Goal: Transaction & Acquisition: Purchase product/service

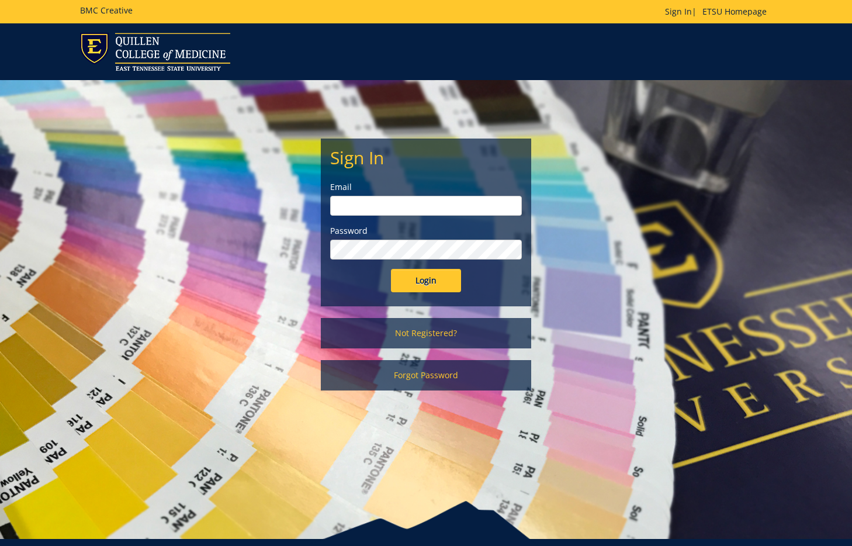
drag, startPoint x: 0, startPoint y: 0, endPoint x: 453, endPoint y: 197, distance: 493.6
click at [451, 192] on label "Email" at bounding box center [426, 187] width 192 height 12
click at [454, 201] on input "email" at bounding box center [426, 206] width 192 height 20
type input "woodwardsc@etsu.edu"
click at [433, 302] on div "Sign In Email woodwardsc@etsu.edu Password Login" at bounding box center [426, 222] width 209 height 167
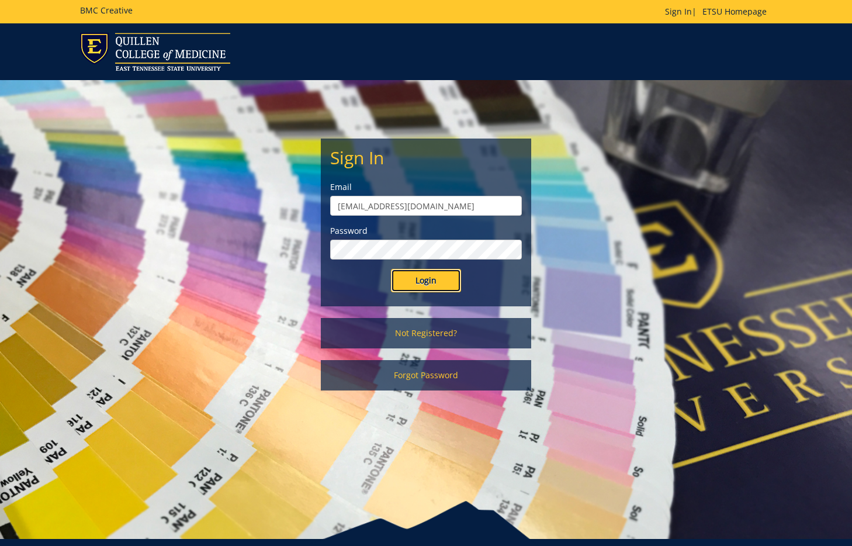
click at [434, 284] on input "Login" at bounding box center [426, 280] width 70 height 23
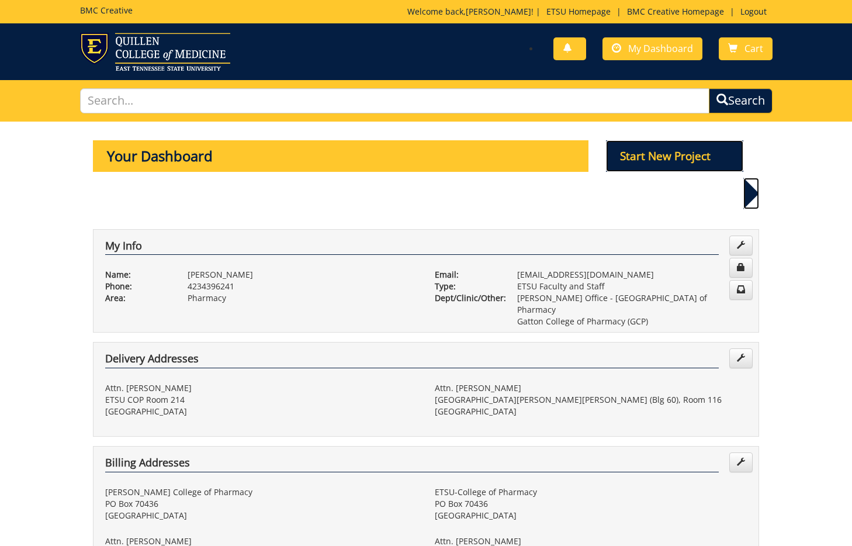
click at [689, 168] on p "Start New Project" at bounding box center [675, 156] width 138 height 32
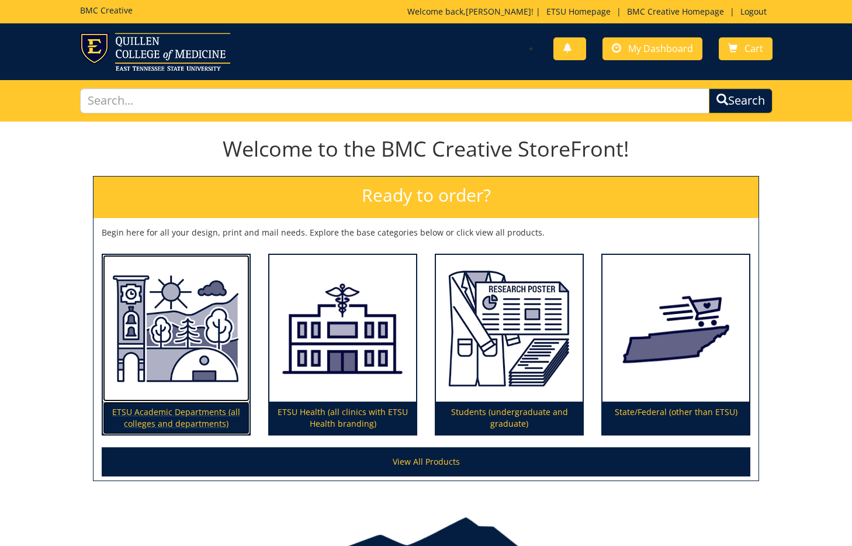
click at [182, 340] on img at bounding box center [176, 328] width 147 height 147
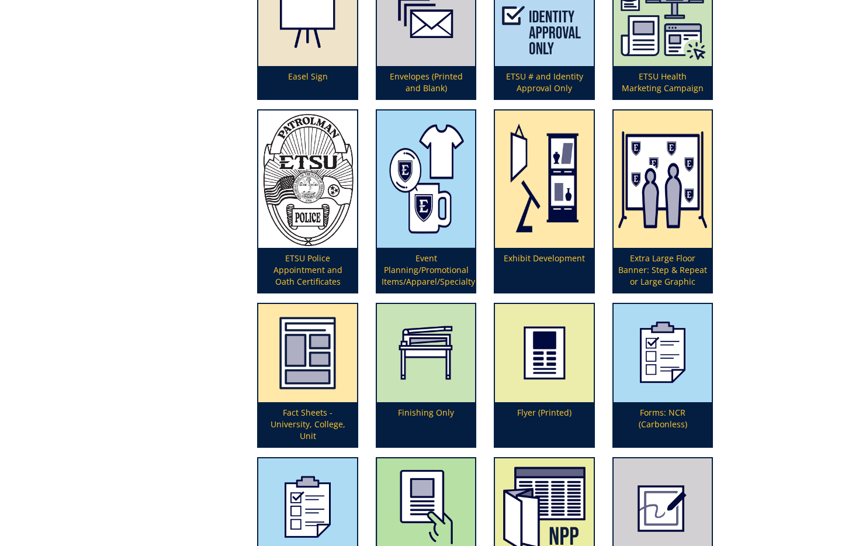
scroll to position [1213, 0]
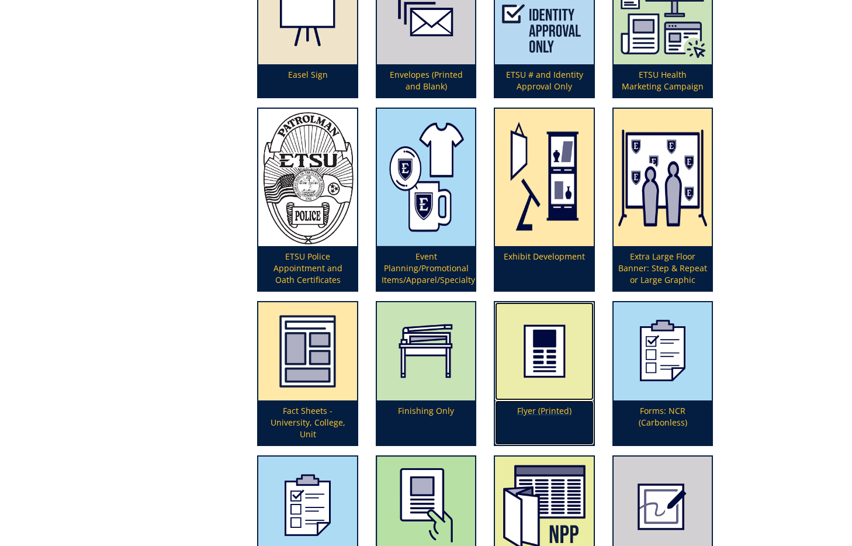
click at [541, 410] on p "Flyer (Printed)" at bounding box center [544, 422] width 99 height 44
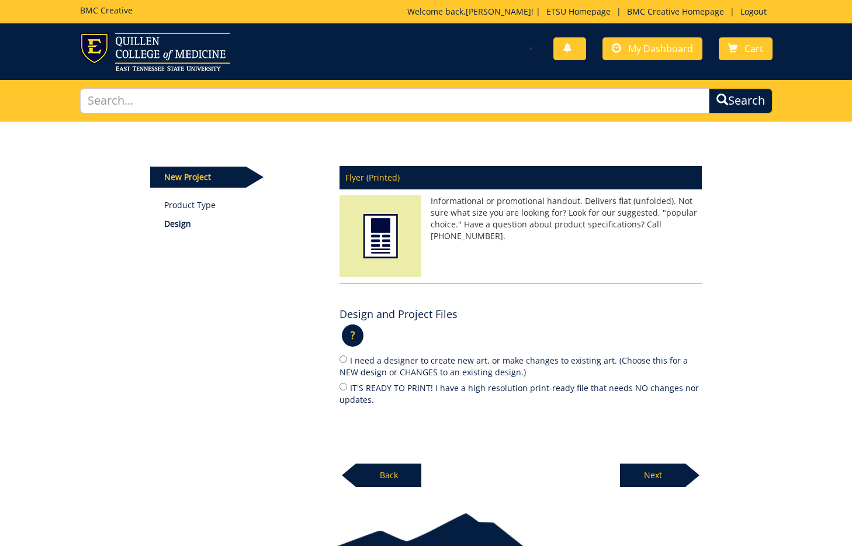
click at [403, 368] on label "I need a designer to create new art, or make changes to existing art. (Choose t…" at bounding box center [521, 366] width 362 height 25
click at [347, 363] on input "I need a designer to create new art, or make changes to existing art. (Choose t…" at bounding box center [344, 359] width 8 height 8
radio input "true"
click at [636, 468] on p "Next" at bounding box center [652, 475] width 65 height 23
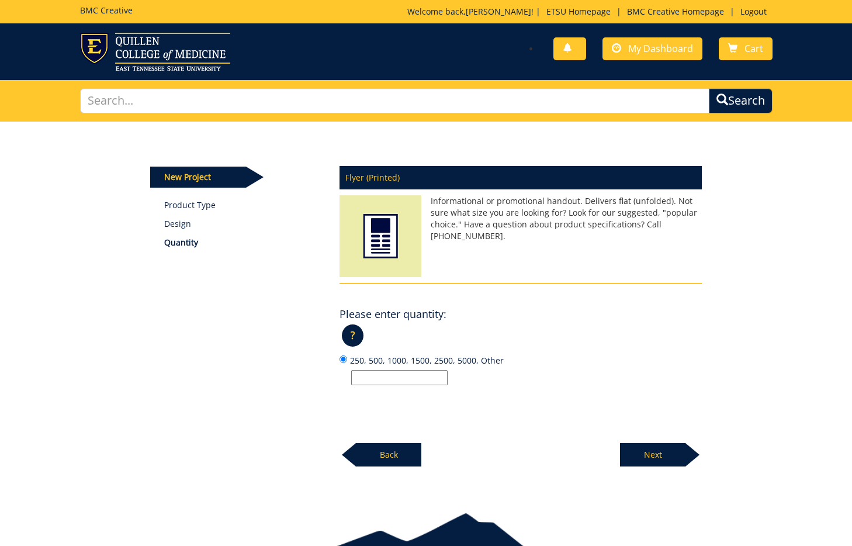
click at [437, 375] on input "250, 500, 1000, 1500, 2500, 5000, Other" at bounding box center [399, 377] width 96 height 15
type input "digital only"
click at [656, 453] on p "Next" at bounding box center [652, 454] width 65 height 23
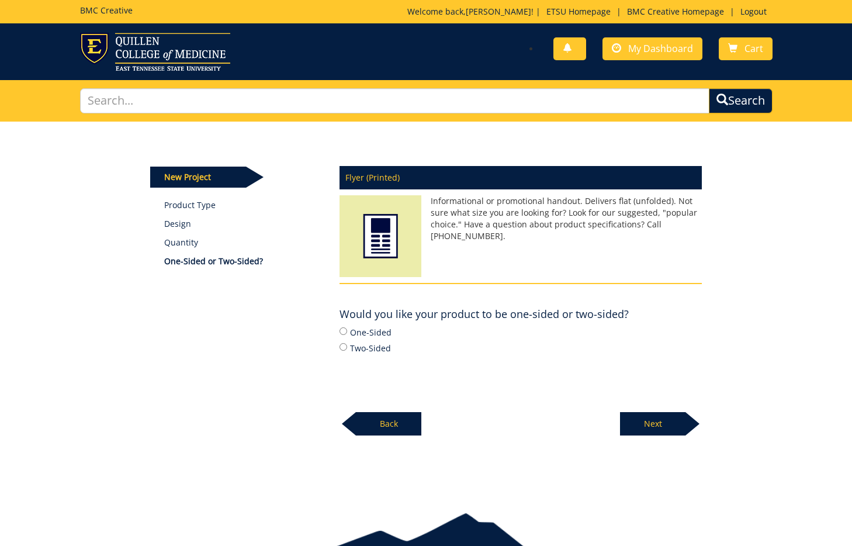
click at [372, 330] on label "One-Sided" at bounding box center [521, 332] width 362 height 13
click at [347, 330] on input "One-Sided" at bounding box center [344, 331] width 8 height 8
radio input "true"
click at [665, 434] on p "Next" at bounding box center [652, 423] width 65 height 23
click at [662, 422] on div "Flyer (Printed) Informational or promotional handout. Delivers flat (unfolded).…" at bounding box center [521, 297] width 380 height 277
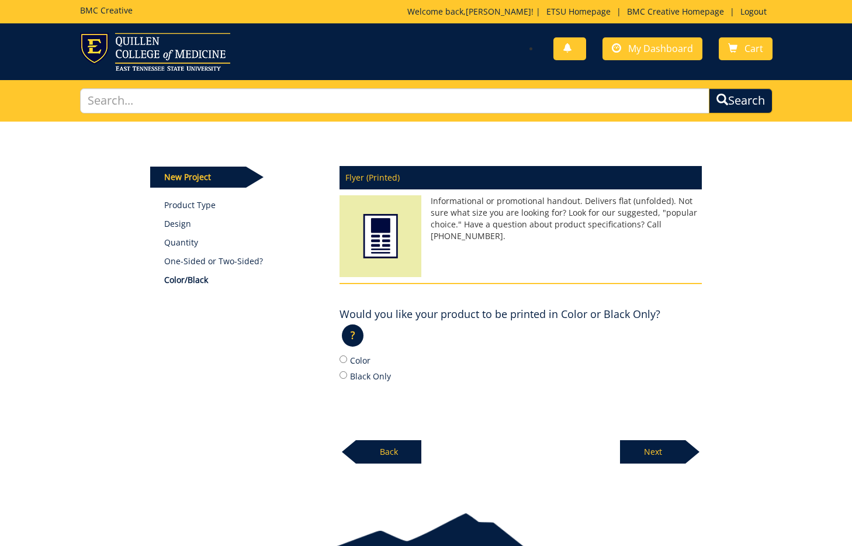
click at [361, 375] on label "Black Only" at bounding box center [521, 376] width 362 height 13
click at [347, 375] on input "Black Only" at bounding box center [344, 375] width 8 height 8
radio input "true"
click at [633, 442] on p "Next" at bounding box center [652, 451] width 65 height 23
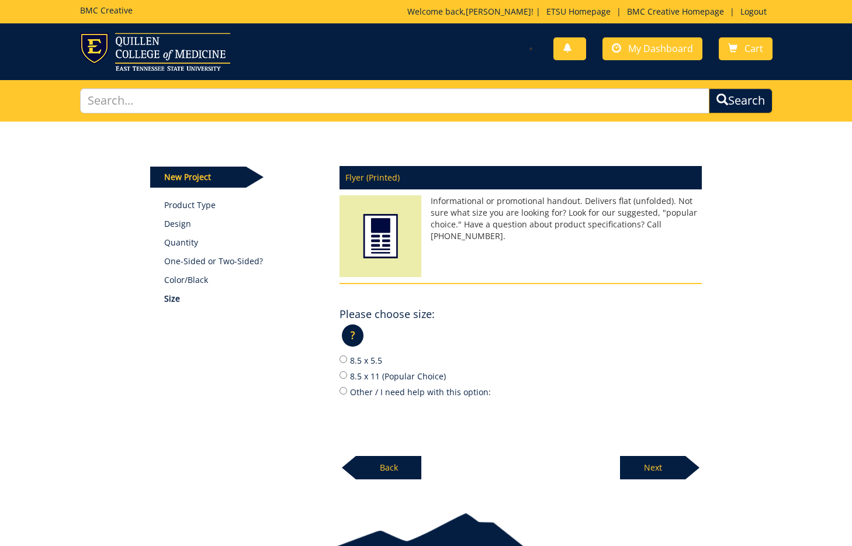
click at [361, 378] on label "8.5 x 11 (Popular Choice)" at bounding box center [521, 376] width 362 height 13
click at [347, 378] on input "8.5 x 11 (Popular Choice)" at bounding box center [344, 375] width 8 height 8
radio input "true"
click at [647, 456] on p "Next" at bounding box center [652, 467] width 65 height 23
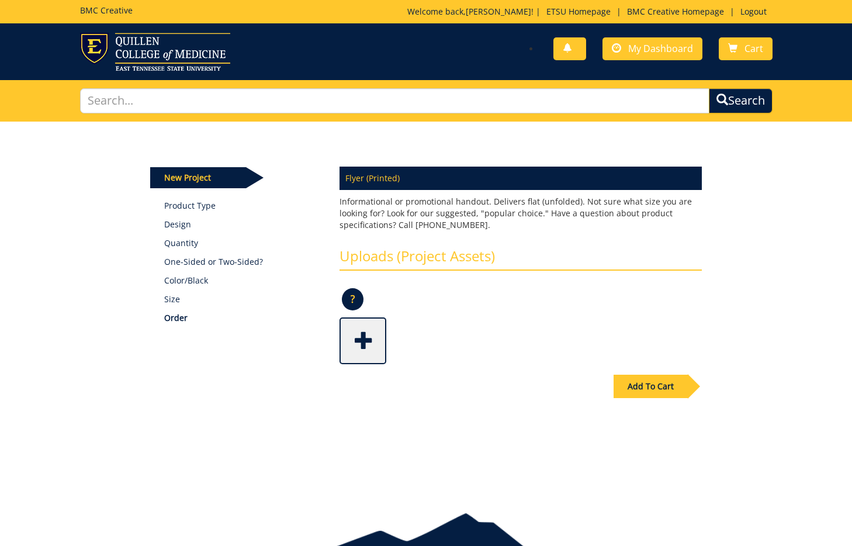
click at [375, 352] on span at bounding box center [364, 339] width 47 height 41
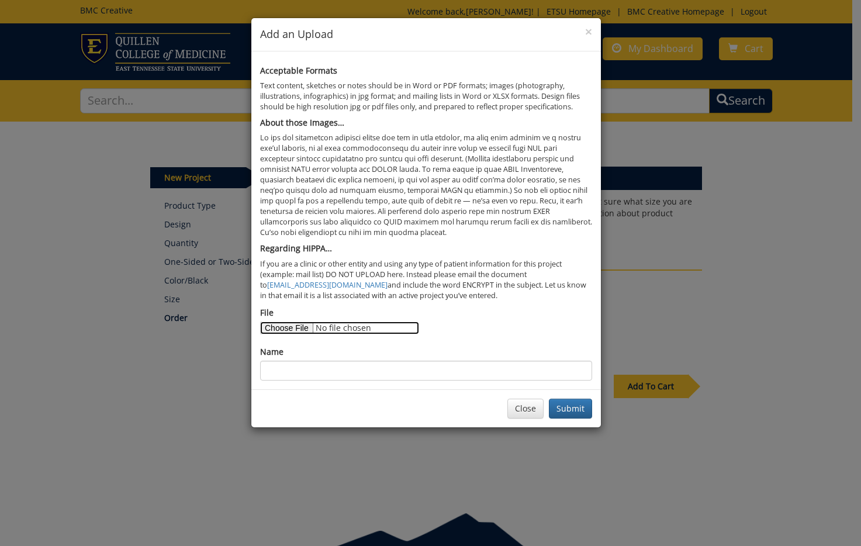
click at [277, 326] on input "File" at bounding box center [339, 328] width 159 height 13
type input "C:\fakepath\updated pharmacy running bucky 6.16.25.png"
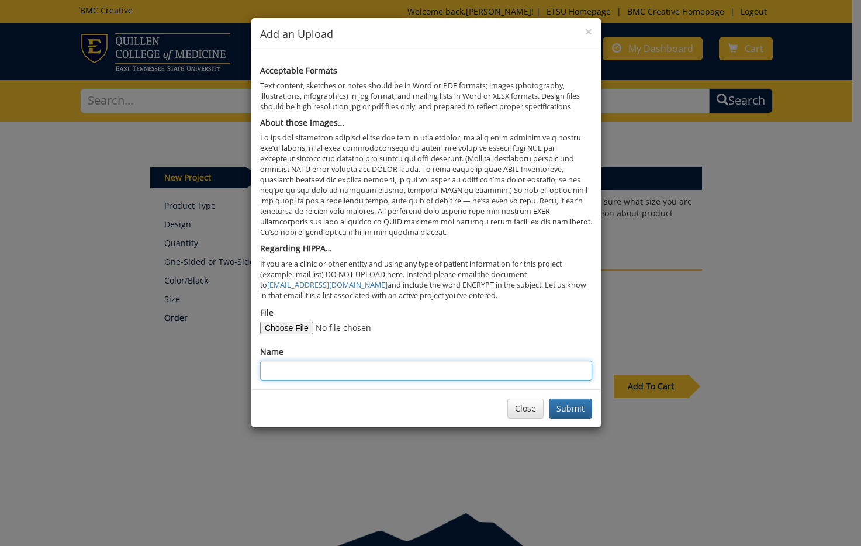
click at [430, 374] on input "Name" at bounding box center [426, 371] width 332 height 20
type input "pharmacy running bucky"
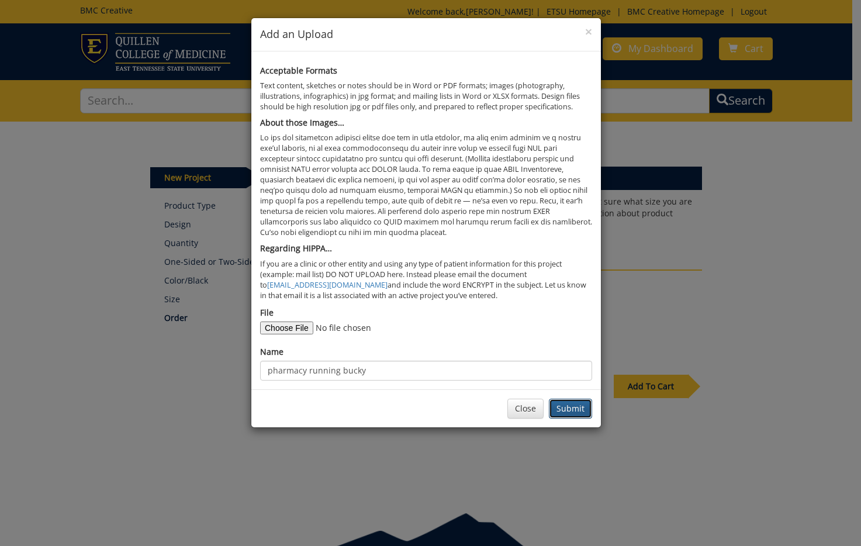
click at [560, 409] on button "Submit" at bounding box center [570, 409] width 43 height 20
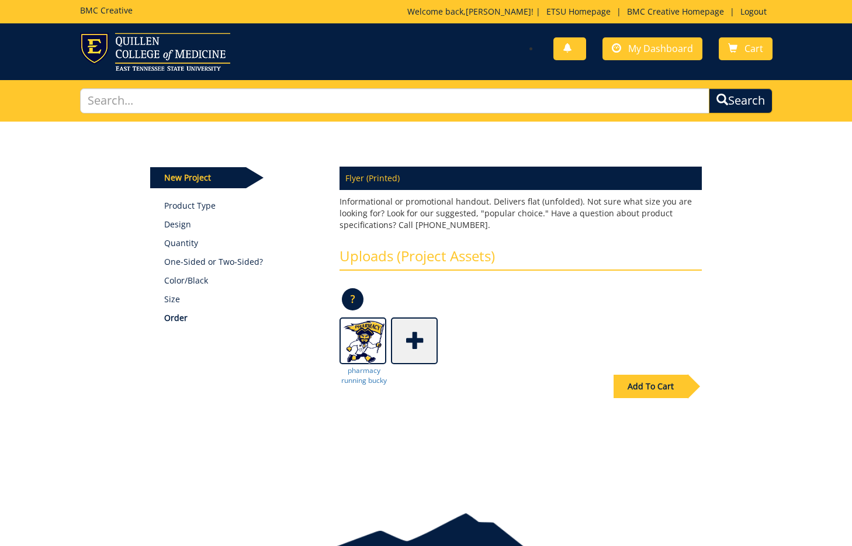
click at [637, 379] on div "Add To Cart" at bounding box center [651, 386] width 74 height 23
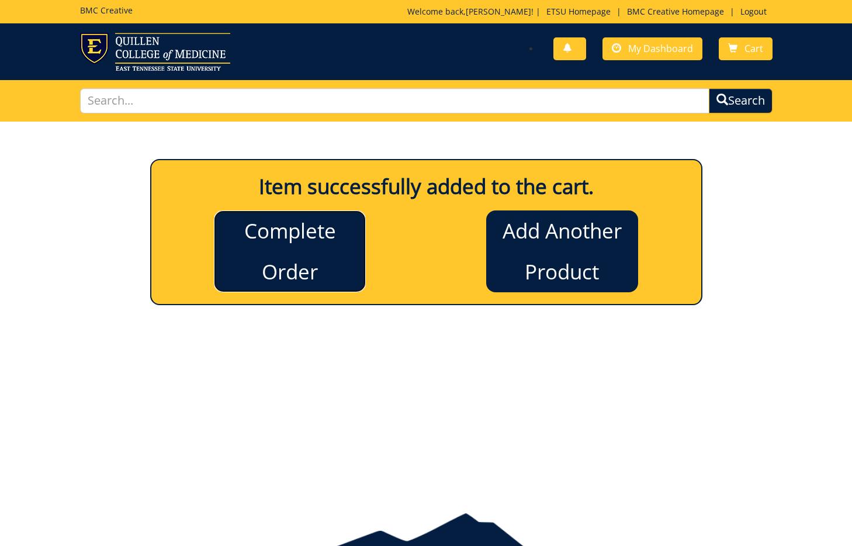
click at [348, 277] on link "Complete Order" at bounding box center [290, 251] width 152 height 82
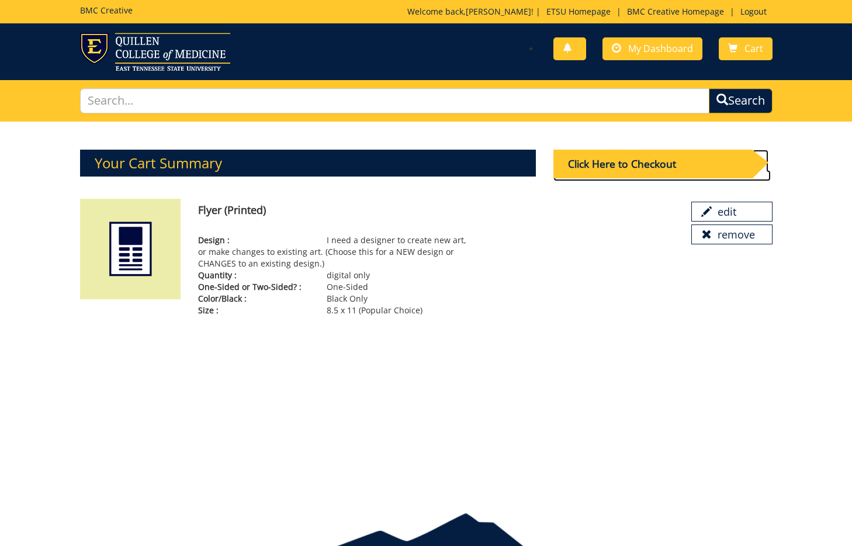
click at [644, 161] on div "Click Here to Checkout" at bounding box center [653, 164] width 199 height 29
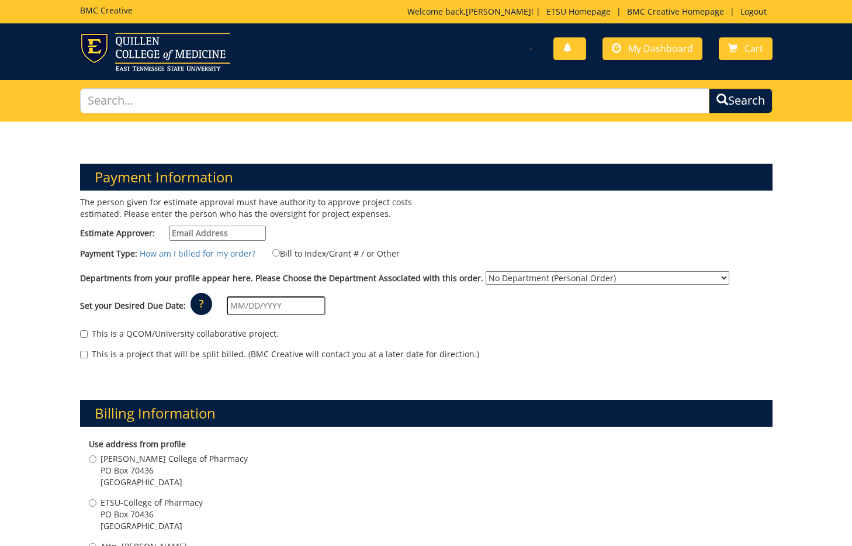
click at [244, 231] on input "Estimate Approver:" at bounding box center [218, 233] width 96 height 15
type input "woodwardsc@etsu.edu"
type input "804 Quail Ridge Ct"
type input "Elizabethton"
type input "37643"
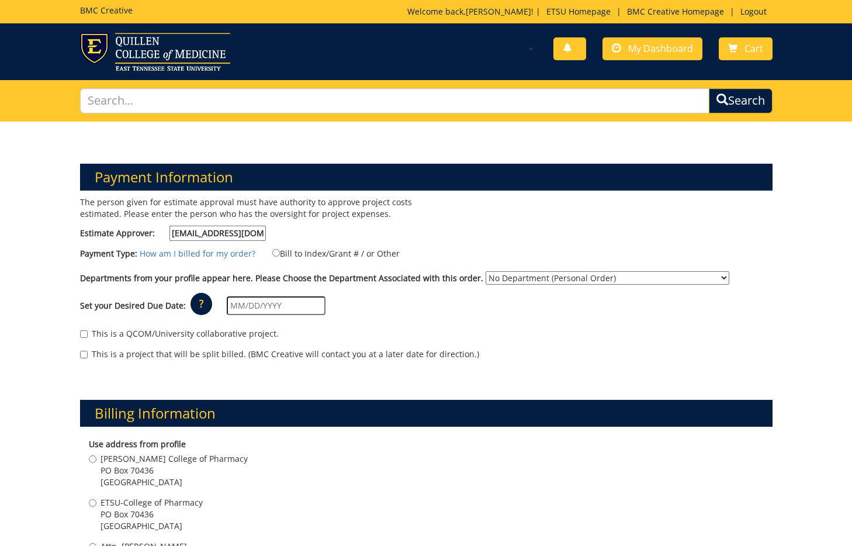
click at [297, 253] on label "Bill to Index/Grant # / or Other" at bounding box center [329, 253] width 142 height 13
click at [280, 253] on input "Bill to Index/Grant # / or Other" at bounding box center [276, 253] width 8 height 8
radio input "true"
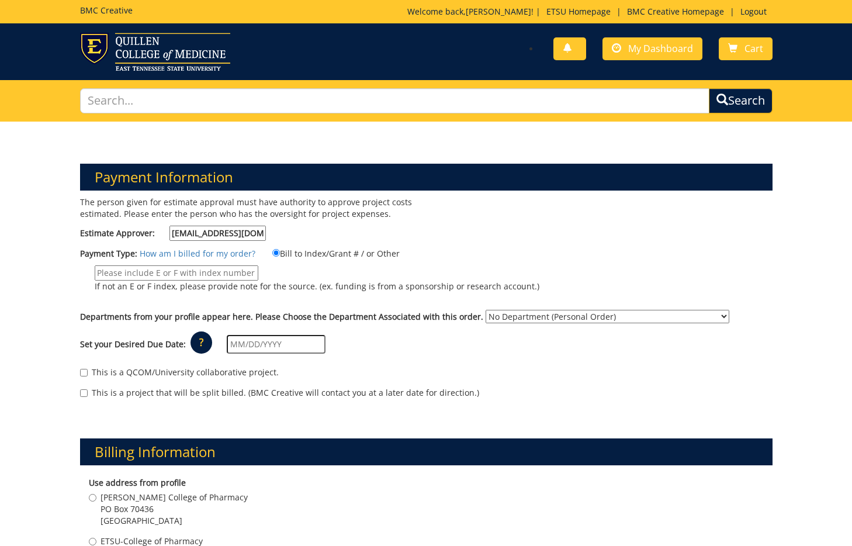
click at [244, 271] on input "If not an E or F index, please provide note for the source. (ex. funding is fro…" at bounding box center [177, 272] width 164 height 15
type input "36460"
click at [244, 339] on input "text" at bounding box center [276, 344] width 99 height 19
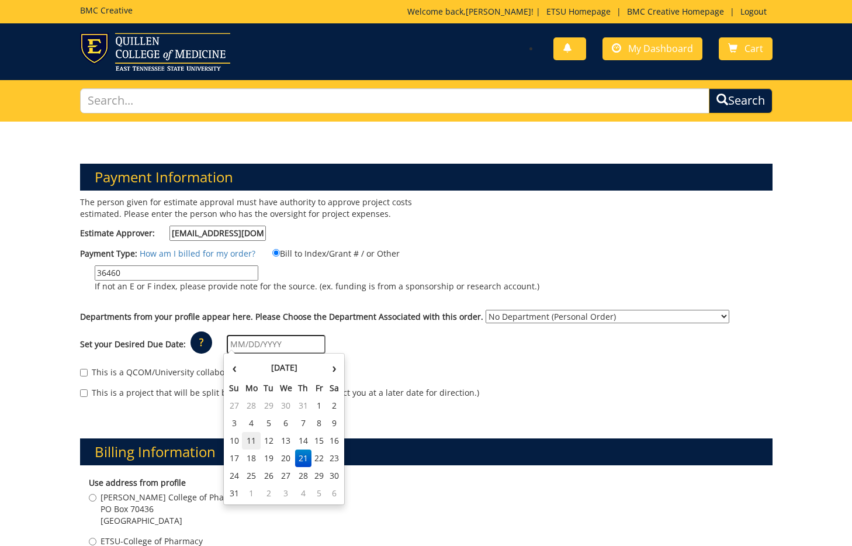
click at [255, 436] on td "11" at bounding box center [251, 441] width 19 height 18
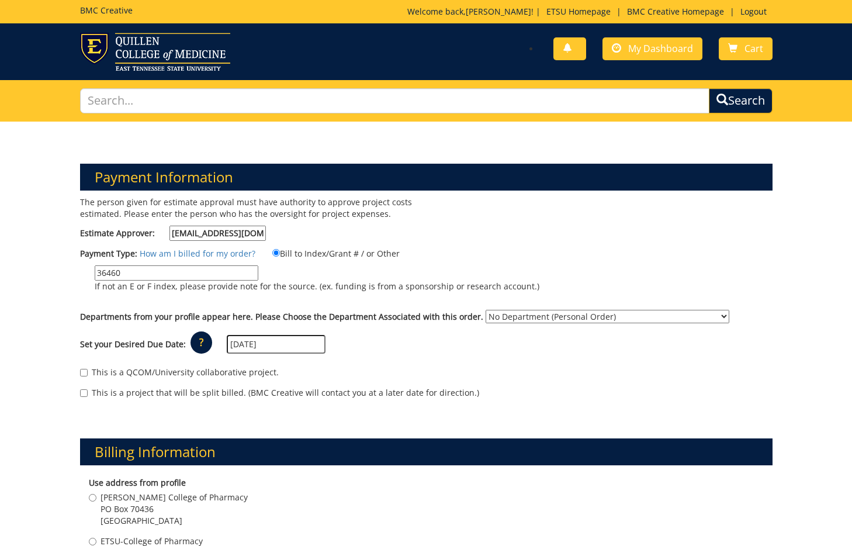
click at [269, 346] on input "08/11/2025" at bounding box center [276, 344] width 99 height 19
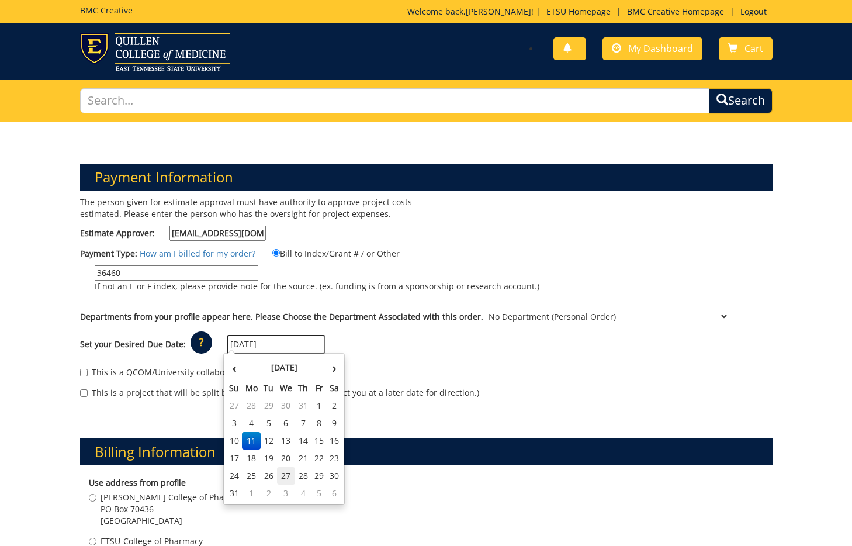
click at [282, 474] on td "27" at bounding box center [286, 476] width 19 height 18
type input "[DATE]"
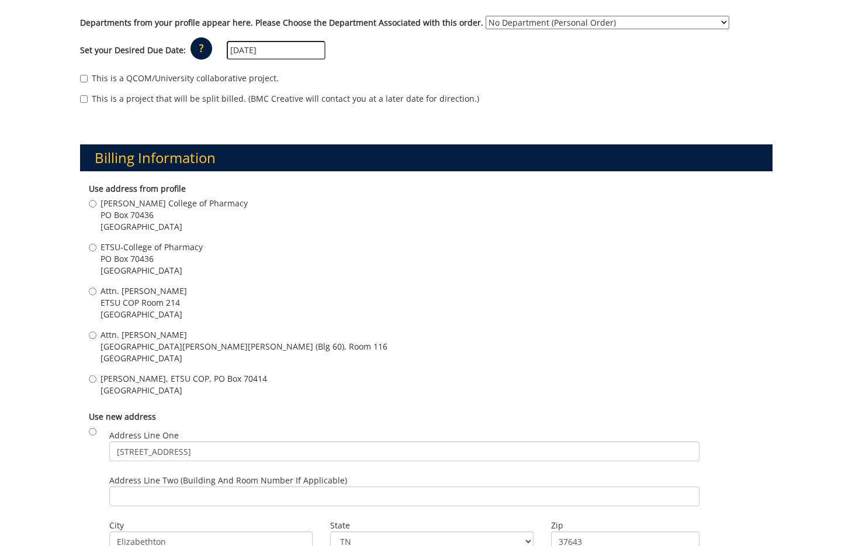
scroll to position [294, 0]
click at [172, 306] on span "ETSU COP Room 214" at bounding box center [144, 303] width 87 height 12
click at [96, 295] on input "Attn. Stephen Woodward ETSU COP Room 214 Johnson City , TN 37614" at bounding box center [93, 292] width 8 height 8
radio input "true"
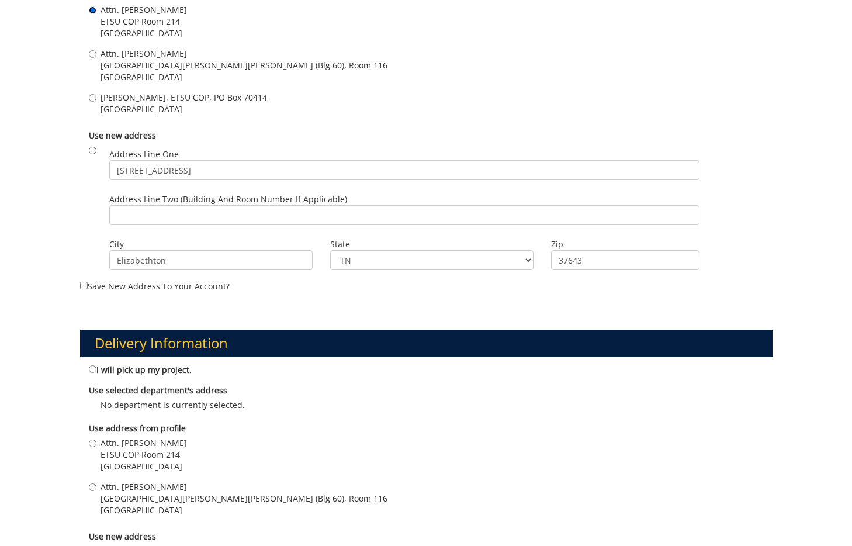
scroll to position [620, 0]
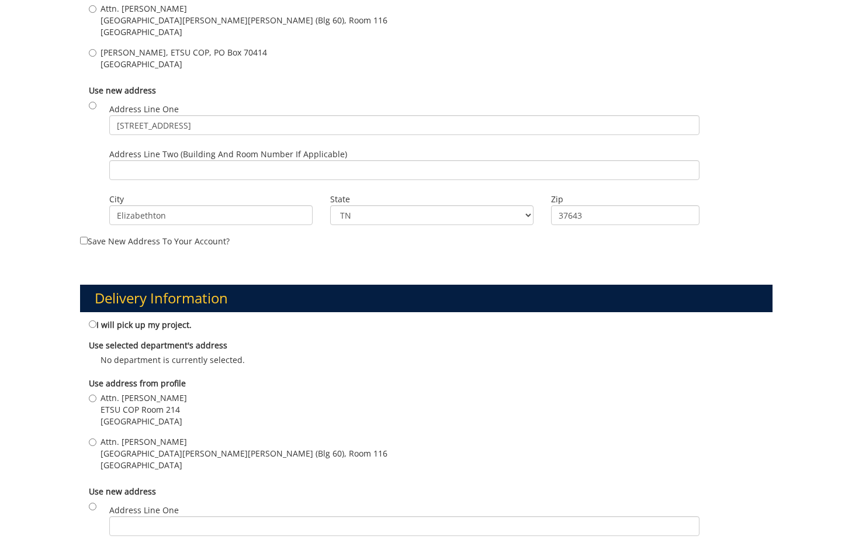
click at [181, 405] on span "ETSU COP Room 214" at bounding box center [144, 410] width 87 height 12
click at [96, 402] on input "Attn. Stephen Woodward ETSU COP Room 214 Johnson City , TN 37614" at bounding box center [93, 399] width 8 height 8
radio input "true"
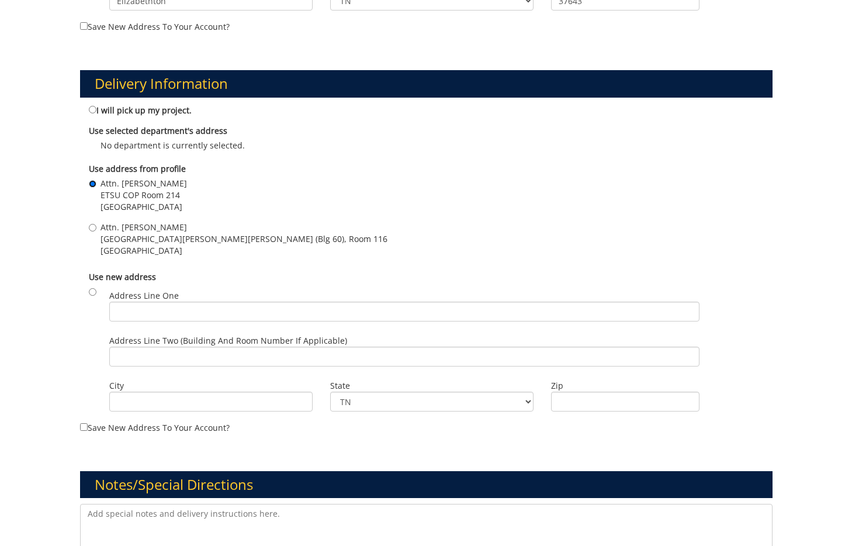
scroll to position [1089, 0]
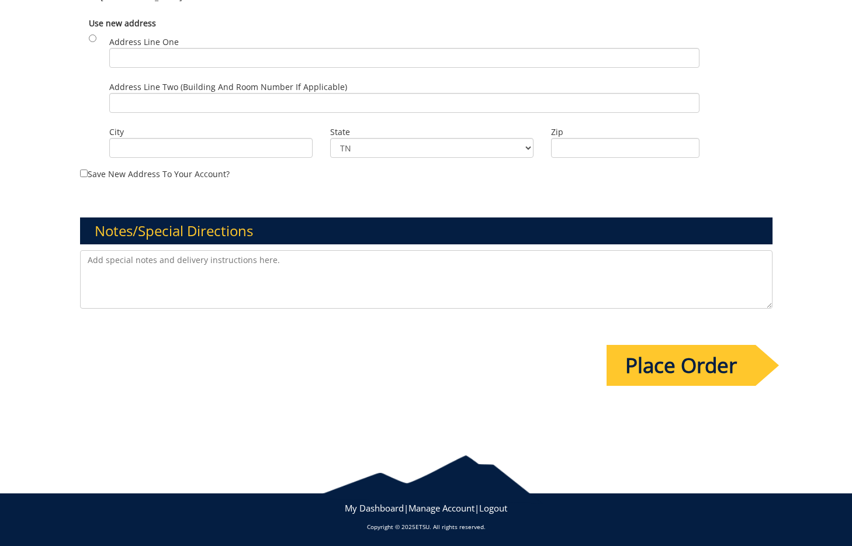
click at [220, 279] on textarea at bounding box center [426, 279] width 693 height 58
type textarea "W"
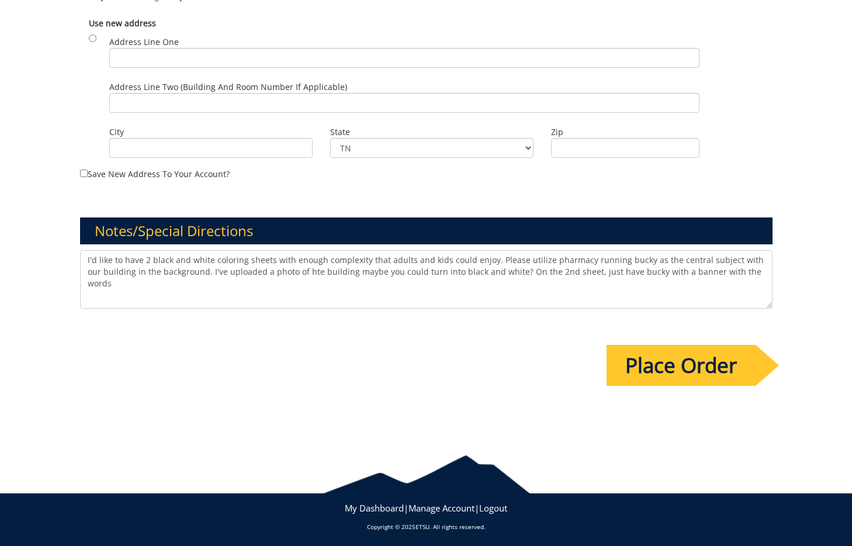
paste textarea ""Early Admission Pathway""
click at [295, 268] on textarea "I'd like to have 2 black and white coloring sheets with enough complexity that …" at bounding box center [426, 279] width 693 height 58
click at [277, 282] on textarea "I'd like to have 2 black and white coloring sheets with enough complexity that …" at bounding box center [426, 279] width 693 height 58
click at [569, 280] on textarea "I'd like to have 2 black and white coloring sheets with enough complexity that …" at bounding box center [426, 279] width 693 height 58
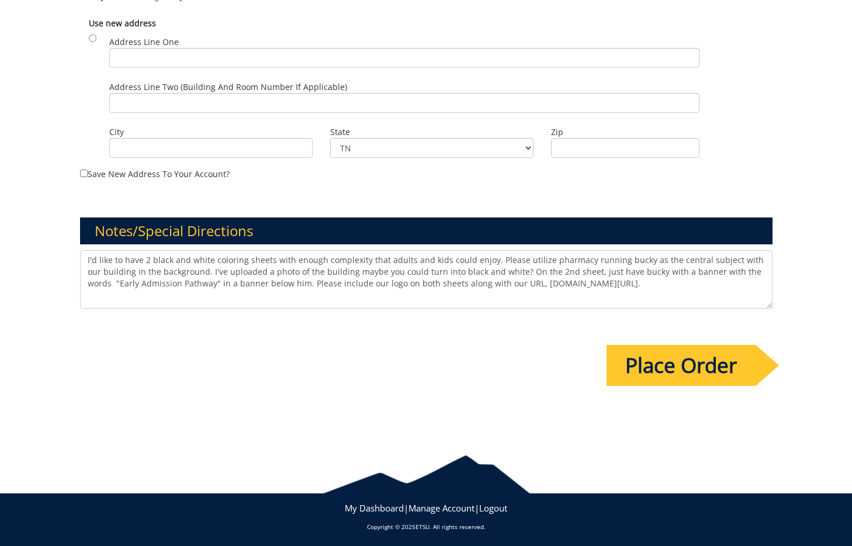
click at [276, 284] on textarea "I'd like to have 2 black and white coloring sheets with enough complexity that …" at bounding box center [426, 279] width 693 height 58
click at [276, 285] on textarea "I'd like to have 2 black and white coloring sheets with enough complexity that …" at bounding box center [426, 279] width 693 height 58
click at [189, 283] on textarea "I'd like to have 2 black and white coloring sheets with enough complexity that …" at bounding box center [426, 279] width 693 height 58
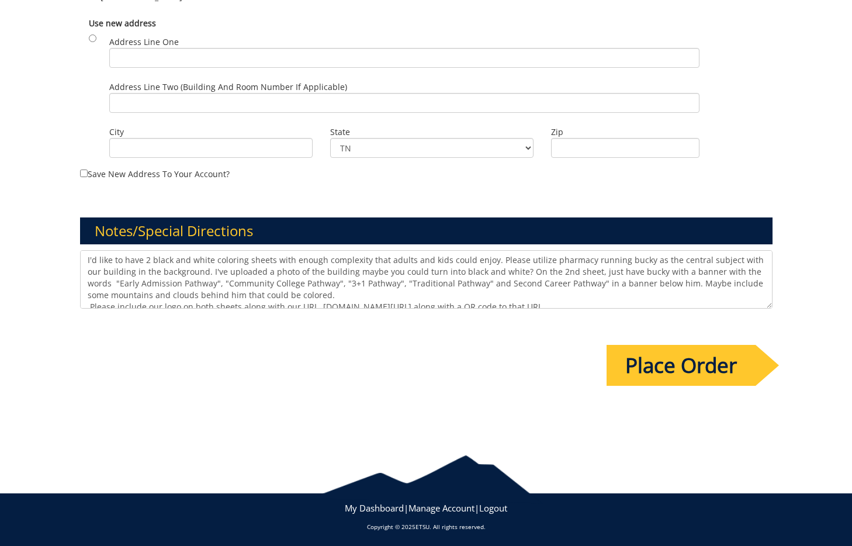
click at [585, 284] on textarea "I'd like to have 2 black and white coloring sheets with enough complexity that …" at bounding box center [426, 279] width 693 height 58
click at [472, 281] on textarea "I'd like to have 2 black and white coloring sheets with enough complexity that …" at bounding box center [426, 279] width 693 height 58
click at [492, 258] on textarea "I'd like to have 2 black and white coloring sheets with enough complexity that …" at bounding box center [426, 279] width 693 height 58
click at [537, 268] on textarea "I'd like to have 2 black and white coloring sheets with enough complexity that …" at bounding box center [426, 279] width 693 height 58
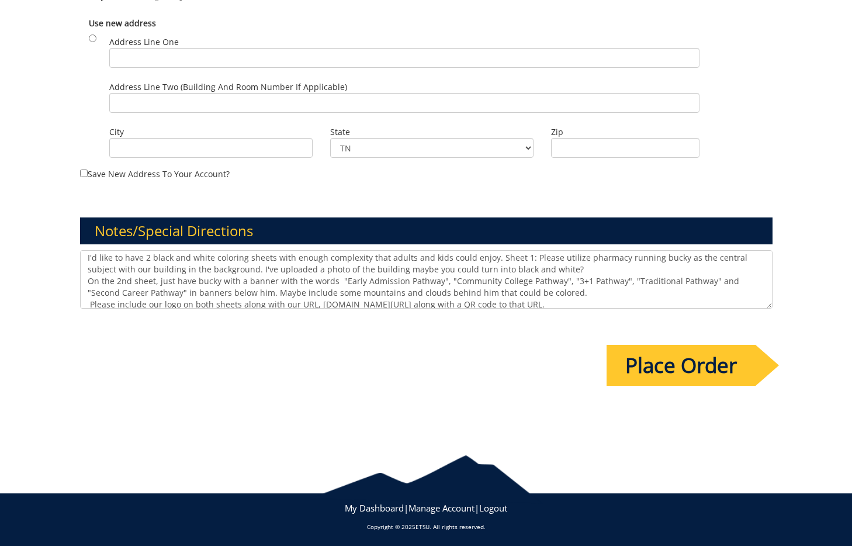
scroll to position [8, 0]
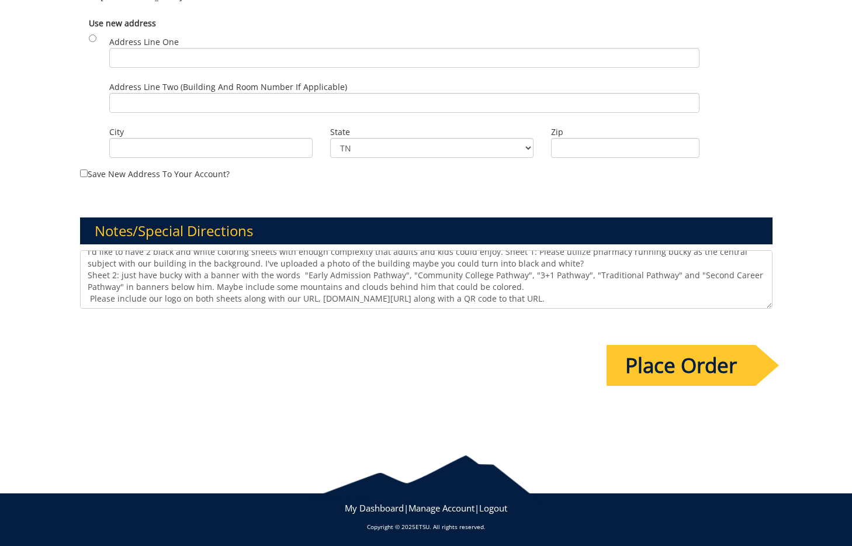
click at [517, 288] on textarea "I'd like to have 2 black and white coloring sheets with enough complexity that …" at bounding box center [426, 279] width 693 height 58
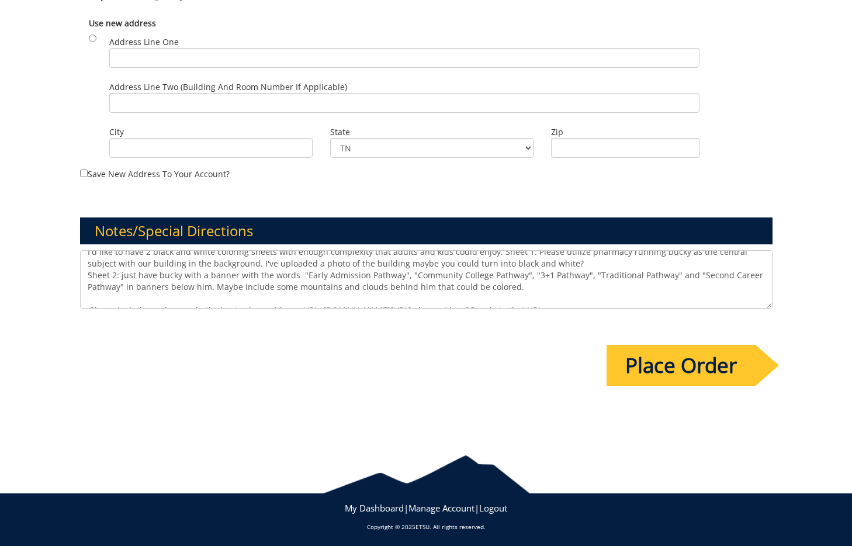
type textarea "I'd like to have 2 black and white coloring sheets with enough complexity that …"
click at [640, 360] on input "Place Order" at bounding box center [681, 365] width 149 height 41
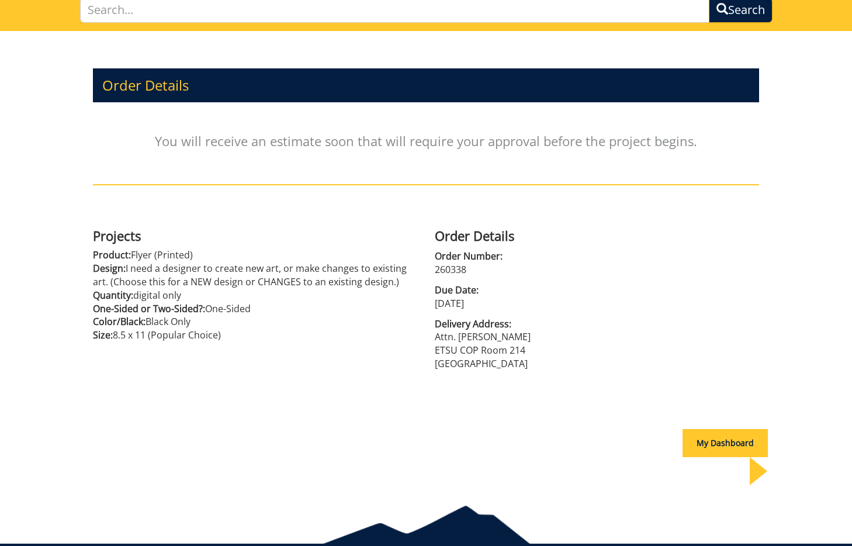
scroll to position [115, 0]
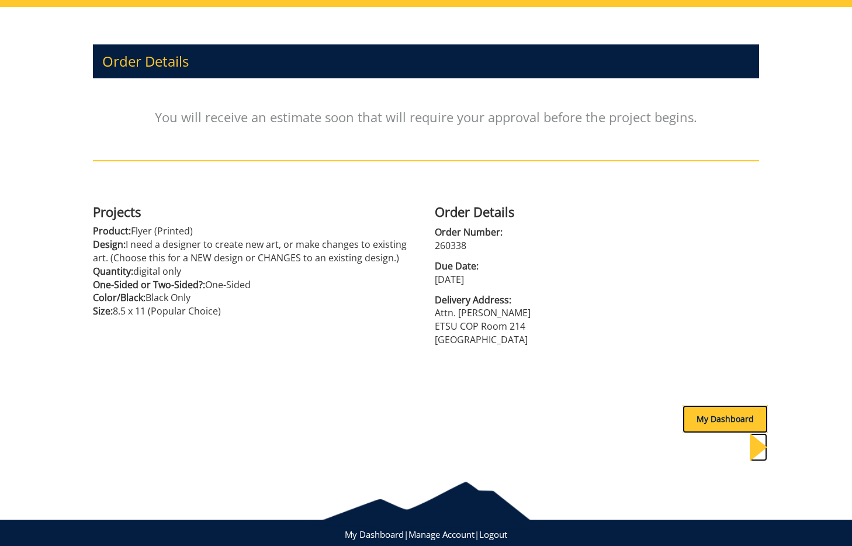
click at [699, 414] on div "My Dashboard" at bounding box center [725, 419] width 85 height 28
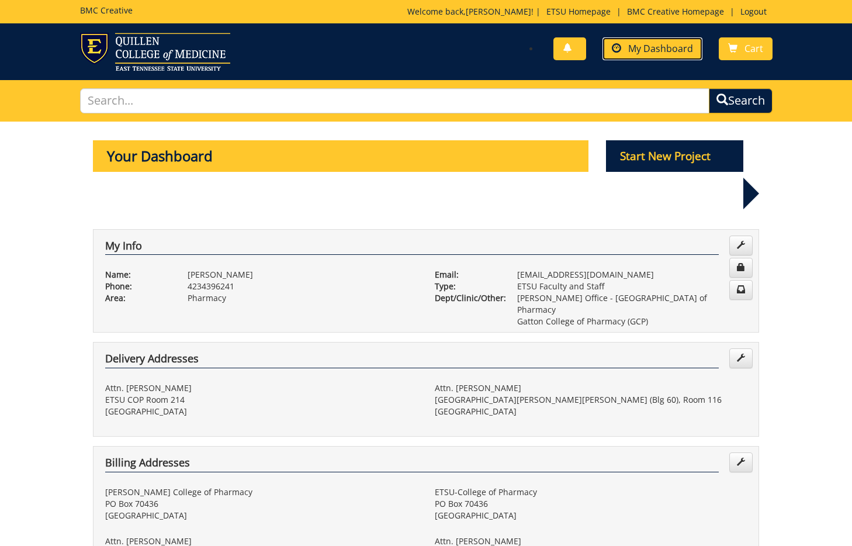
click at [627, 50] on link "My Dashboard" at bounding box center [653, 48] width 100 height 23
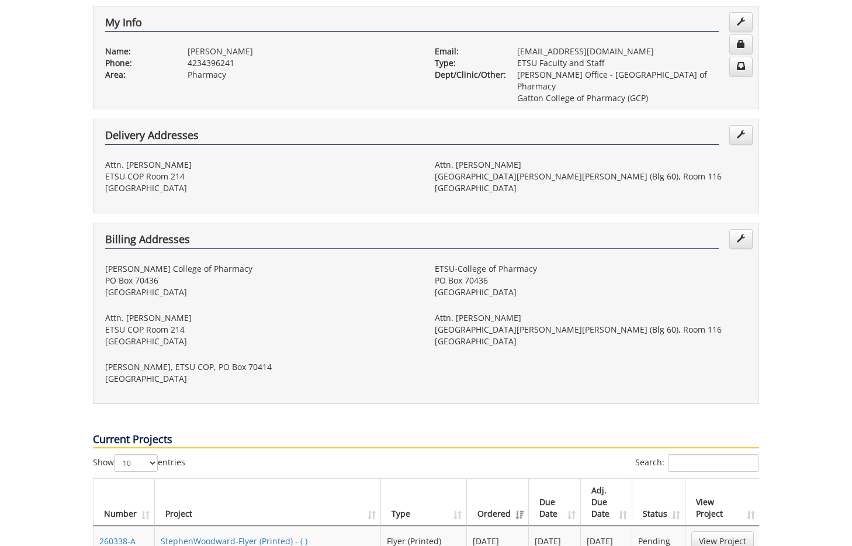
scroll to position [506, 0]
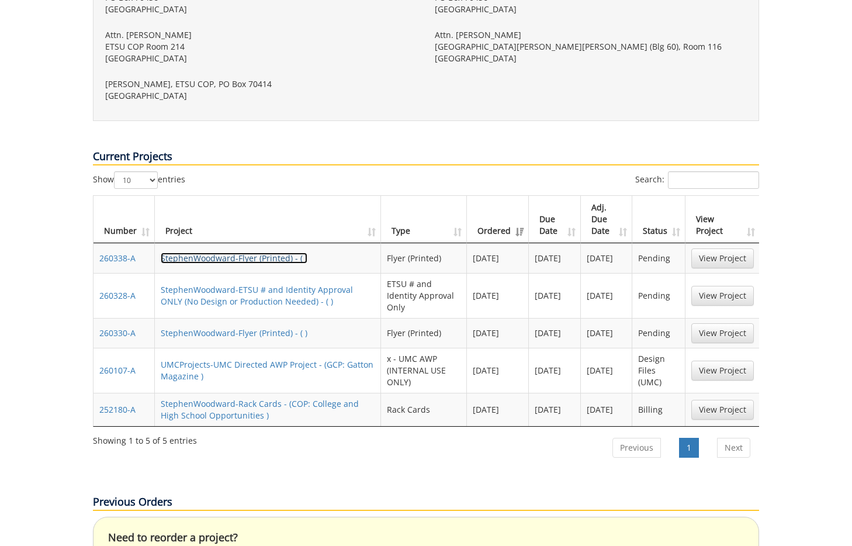
click at [258, 253] on link "StephenWoodward-Flyer (Printed) - ( )" at bounding box center [234, 258] width 147 height 11
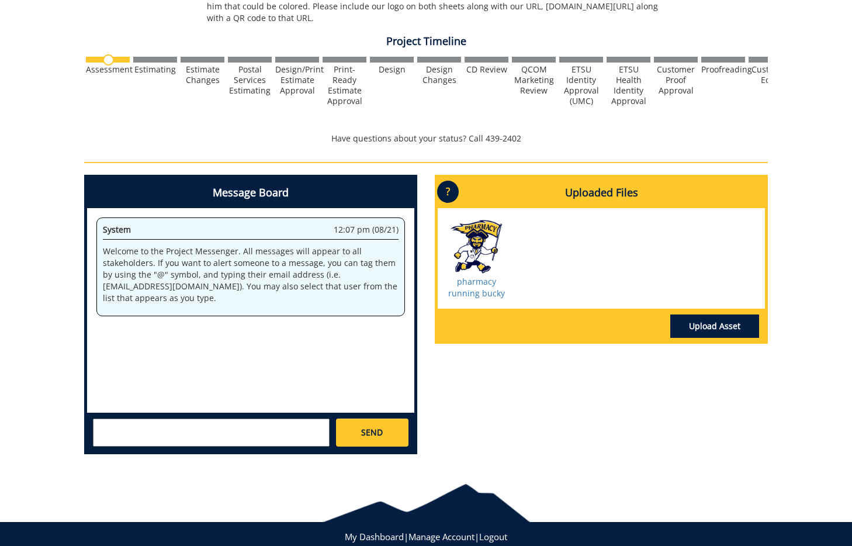
scroll to position [449, 0]
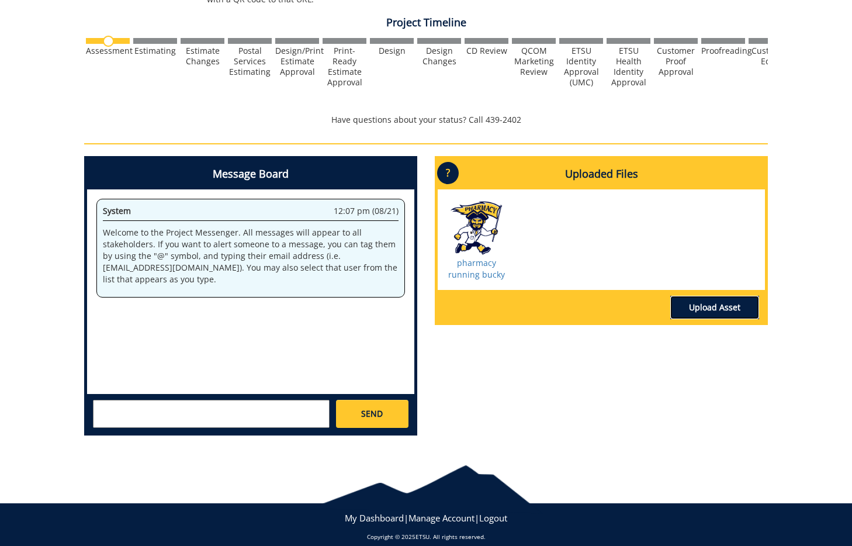
click at [709, 296] on link "Upload Asset" at bounding box center [715, 307] width 89 height 23
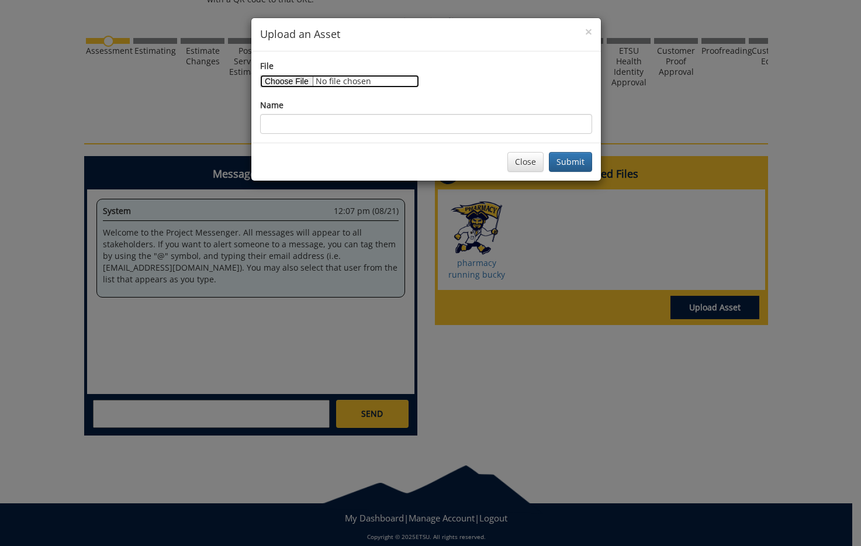
click at [289, 75] on input "File" at bounding box center [339, 81] width 159 height 13
type input "C:\fakepath\building 7 artwok painting pic.jpg"
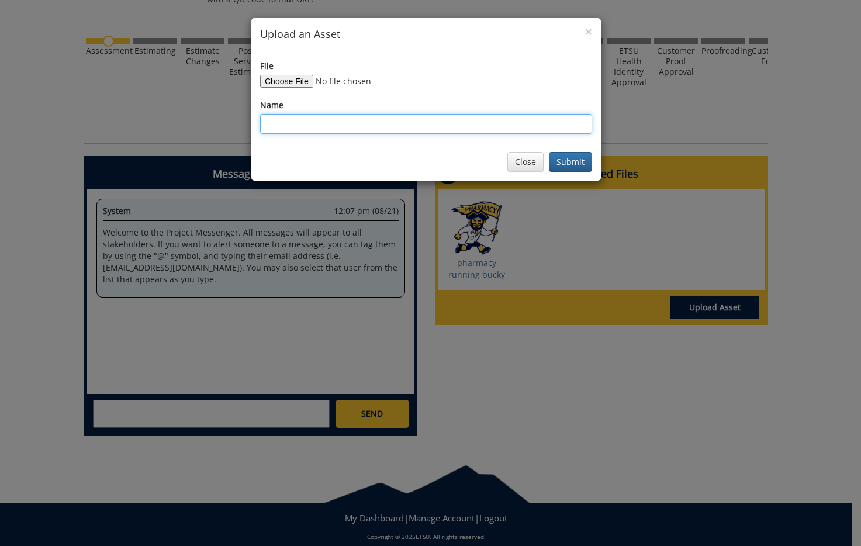
click at [463, 130] on input "Name" at bounding box center [426, 124] width 332 height 20
type input "building watercolor if you need it for 1 sheet"
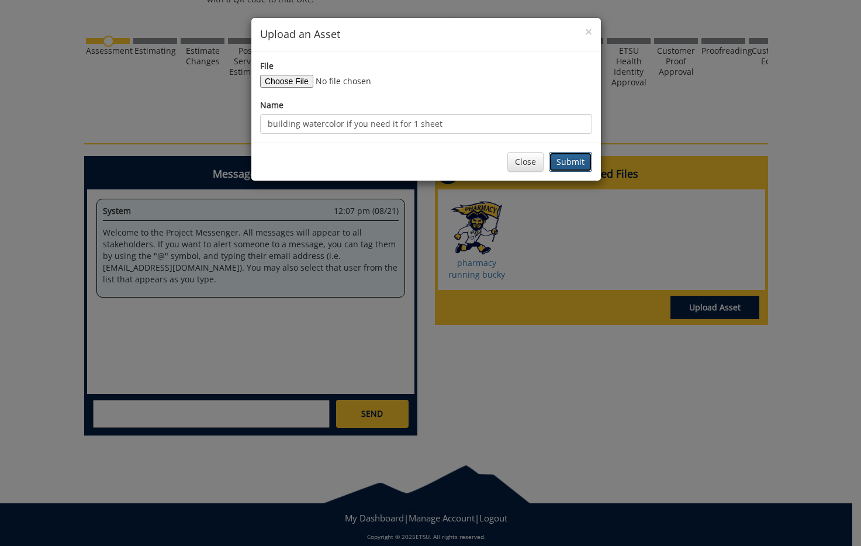
click at [572, 165] on button "Submit" at bounding box center [570, 162] width 43 height 20
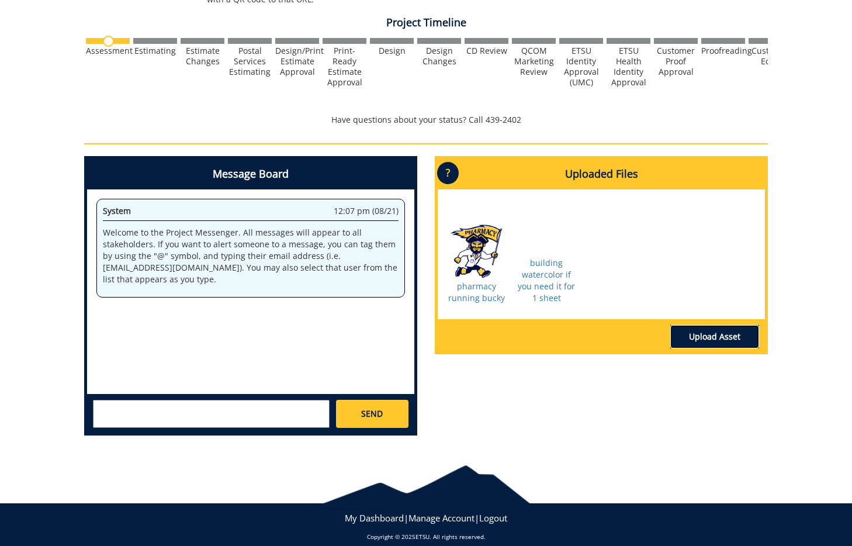
click at [706, 325] on link "Upload Asset" at bounding box center [715, 336] width 89 height 23
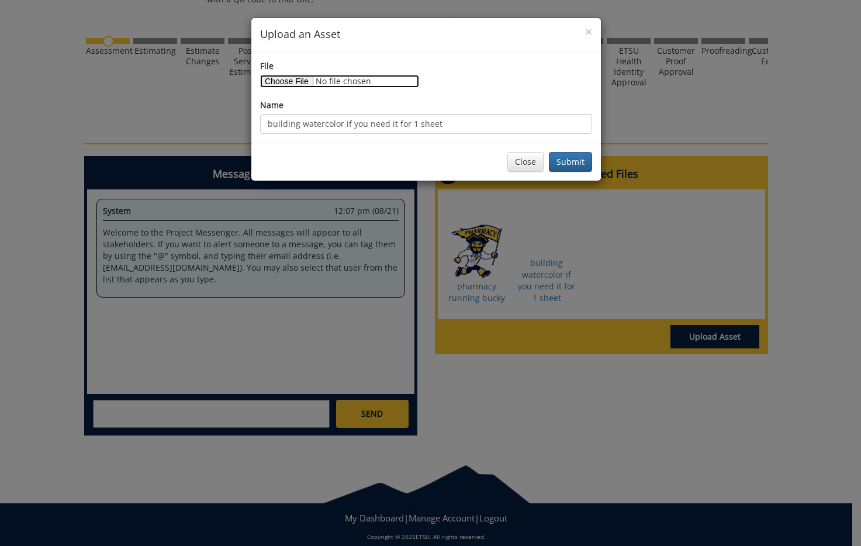
click at [300, 83] on input "File" at bounding box center [339, 81] width 159 height 13
type input "C:\fakepath\summer flowers.jpg"
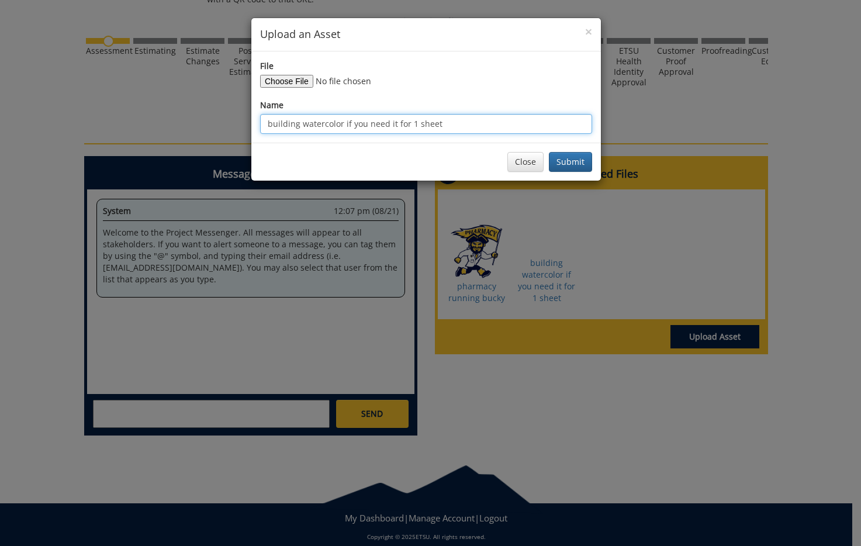
drag, startPoint x: 445, startPoint y: 126, endPoint x: 233, endPoint y: 122, distance: 212.3
click at [233, 122] on div "× Upload an Asset File Name building watercolor if you need it for 1 sheet Clos…" at bounding box center [430, 273] width 861 height 546
type input "building example 2"
click at [549, 152] on button "Submit" at bounding box center [570, 162] width 43 height 20
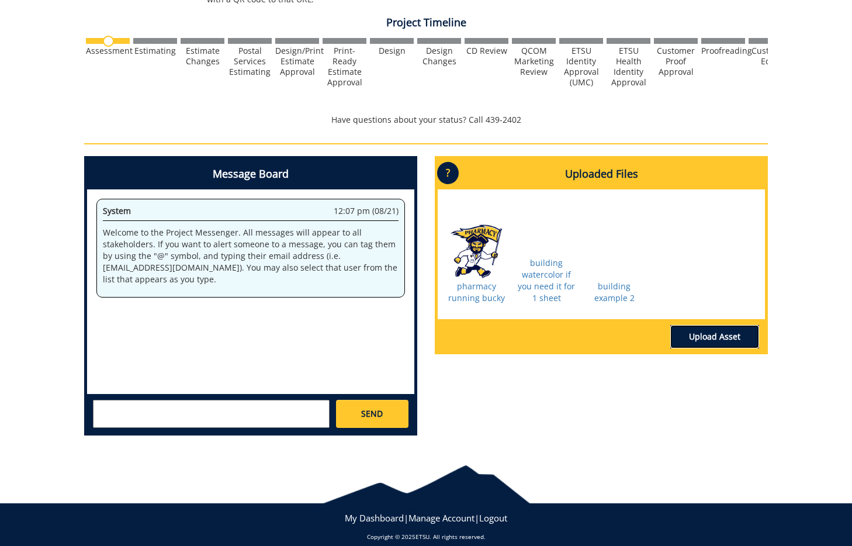
click at [709, 326] on link "Upload Asset" at bounding box center [715, 336] width 89 height 23
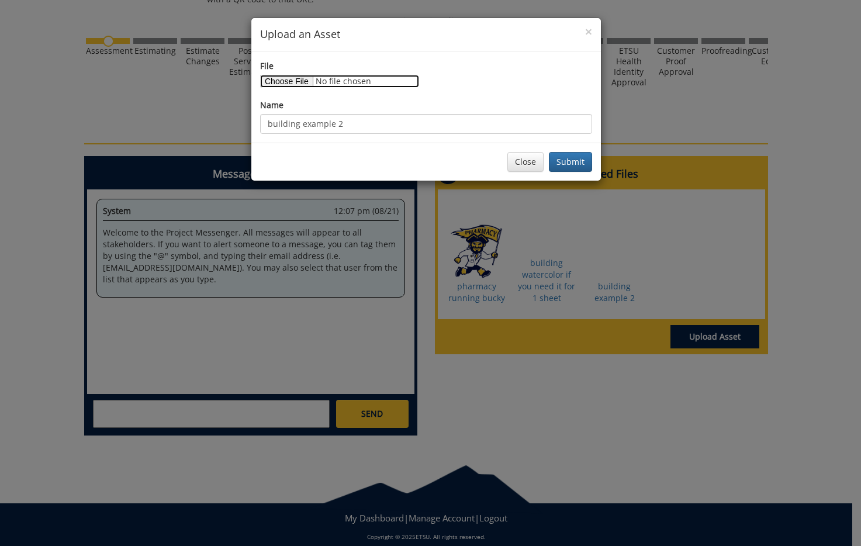
click at [306, 82] on input "File" at bounding box center [339, 81] width 159 height 13
type input "C:\fakepath\sign.jpg"
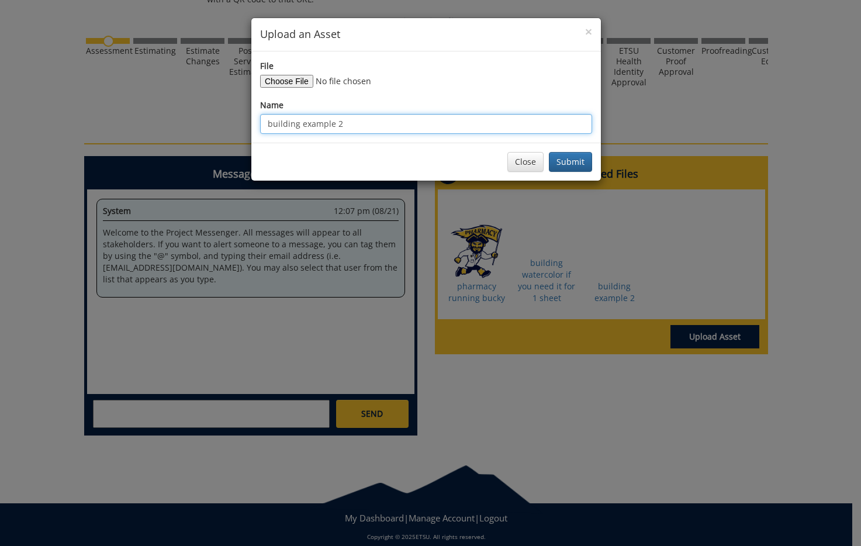
drag, startPoint x: 398, startPoint y: 114, endPoint x: 332, endPoint y: 120, distance: 66.3
click at [332, 120] on input "building example 2" at bounding box center [426, 124] width 332 height 20
drag, startPoint x: 346, startPoint y: 122, endPoint x: 336, endPoint y: 123, distance: 10.0
click at [336, 123] on input "building example 2" at bounding box center [426, 124] width 332 height 20
type input "building example 3"
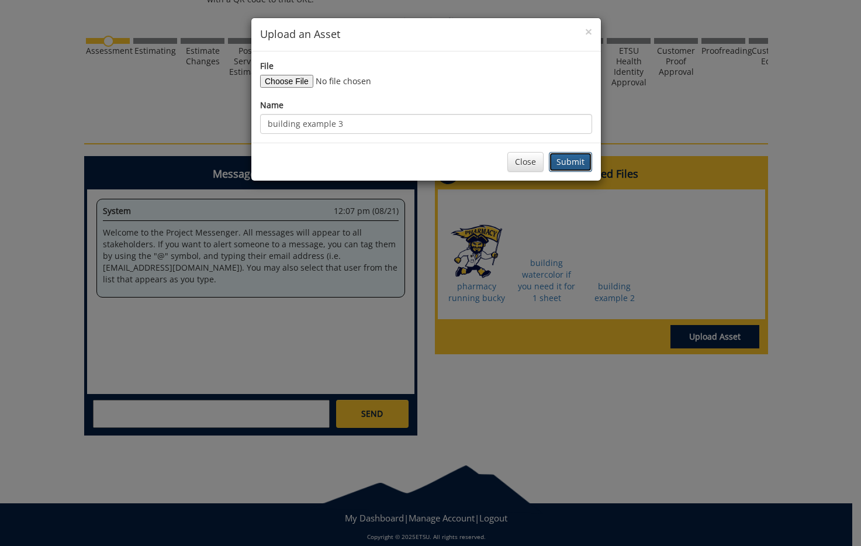
click at [571, 158] on button "Submit" at bounding box center [570, 162] width 43 height 20
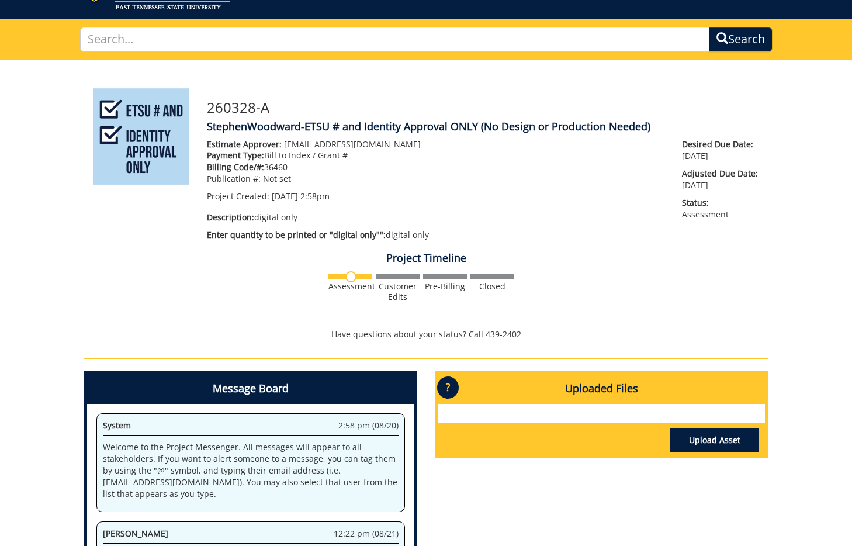
scroll to position [156, 0]
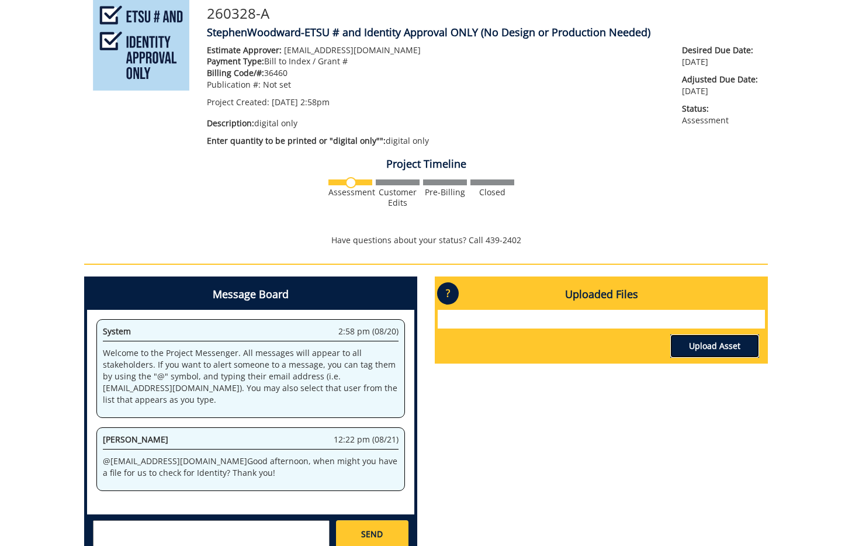
click at [696, 343] on link "Upload Asset" at bounding box center [715, 345] width 89 height 23
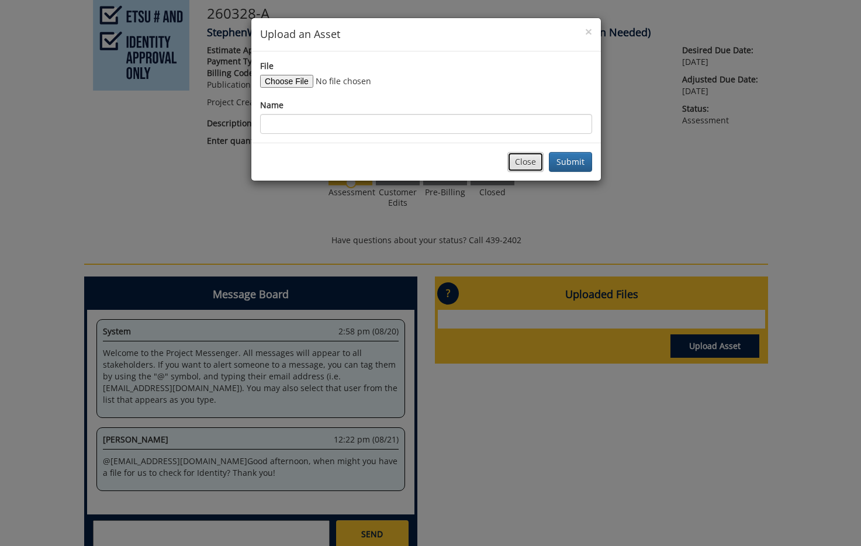
click at [540, 160] on button "Close" at bounding box center [525, 162] width 36 height 20
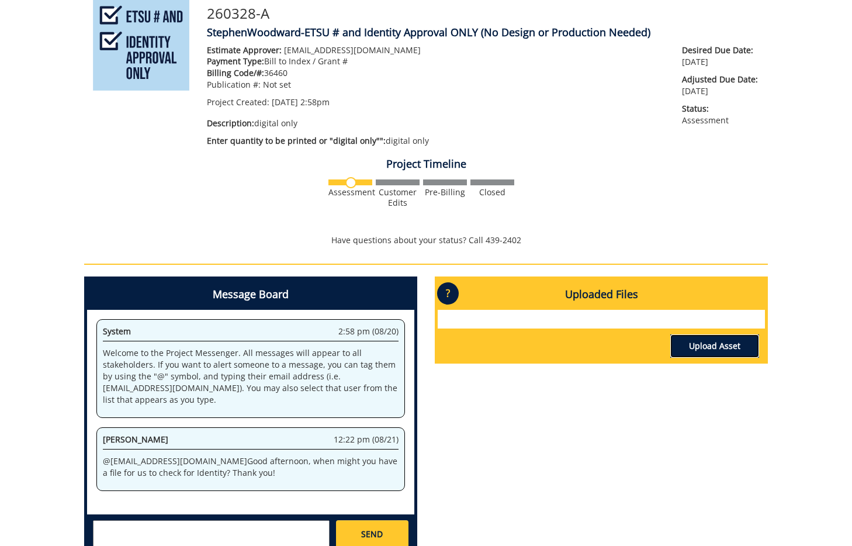
click at [705, 348] on link "Upload Asset" at bounding box center [715, 345] width 89 height 23
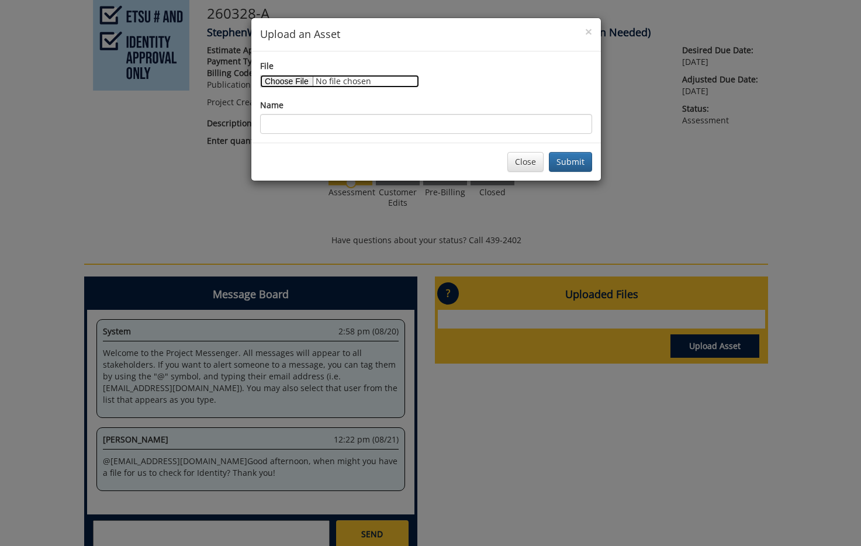
click at [302, 82] on input "File" at bounding box center [339, 81] width 159 height 13
type input "C:\fakepath\volleyball signage.png"
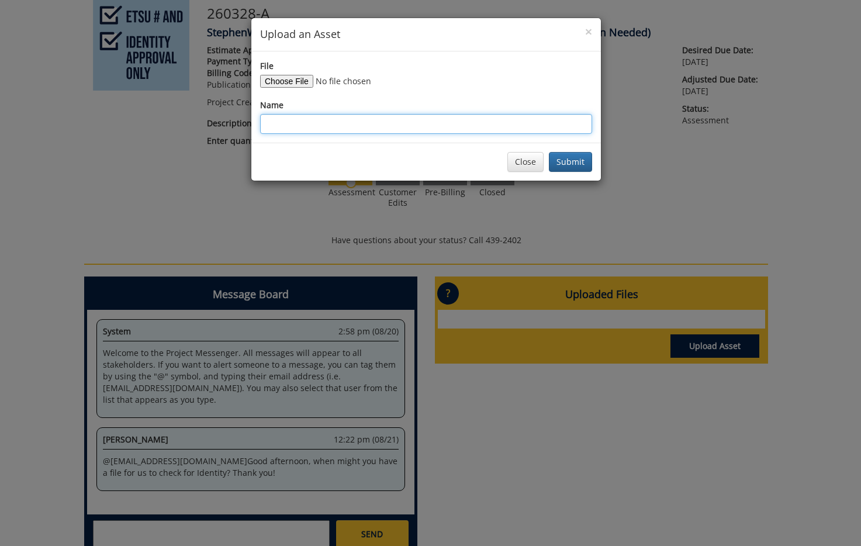
click at [528, 123] on input "Name" at bounding box center [426, 124] width 332 height 20
type input "volleyball signage"
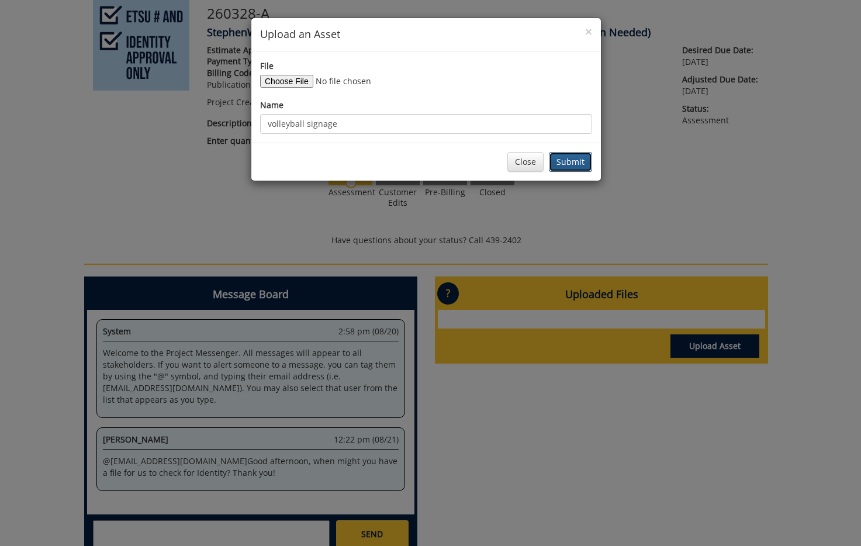
click at [568, 163] on button "Submit" at bounding box center [570, 162] width 43 height 20
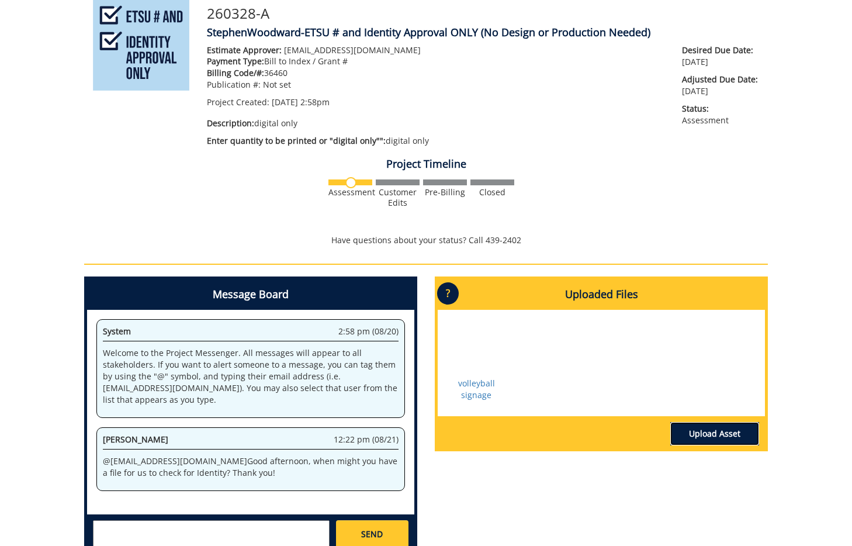
scroll to position [278, 0]
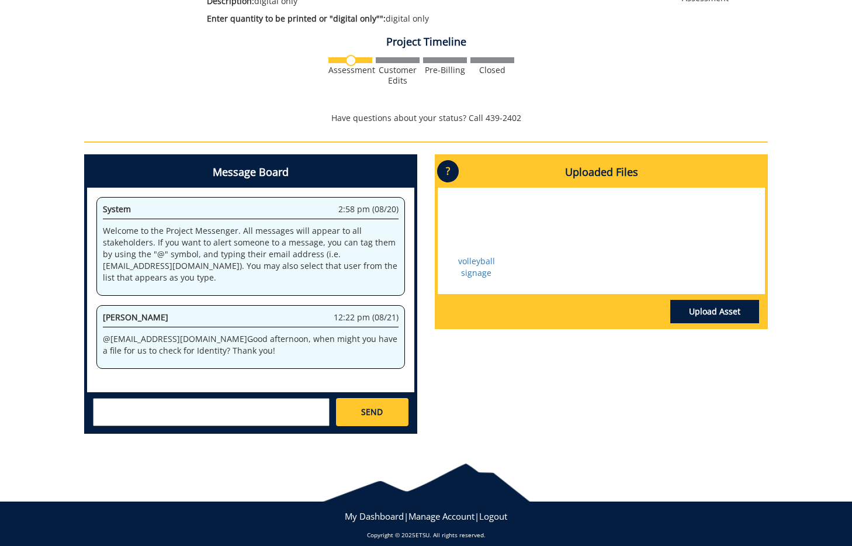
click at [312, 407] on textarea at bounding box center [211, 412] width 237 height 28
type textarea "@[EMAIL_ADDRESS][DOMAIN_NAME] I thought I submitted! It should be there now."
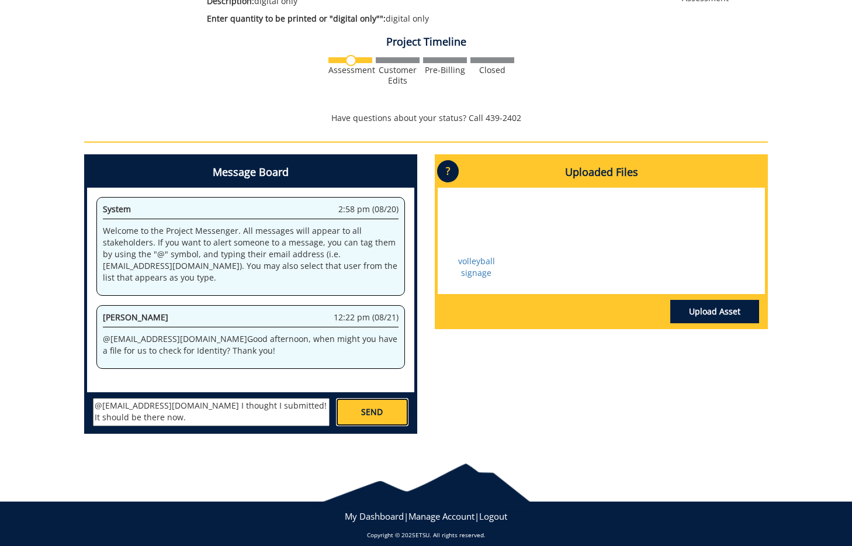
click at [368, 412] on span "SEND" at bounding box center [372, 412] width 22 height 12
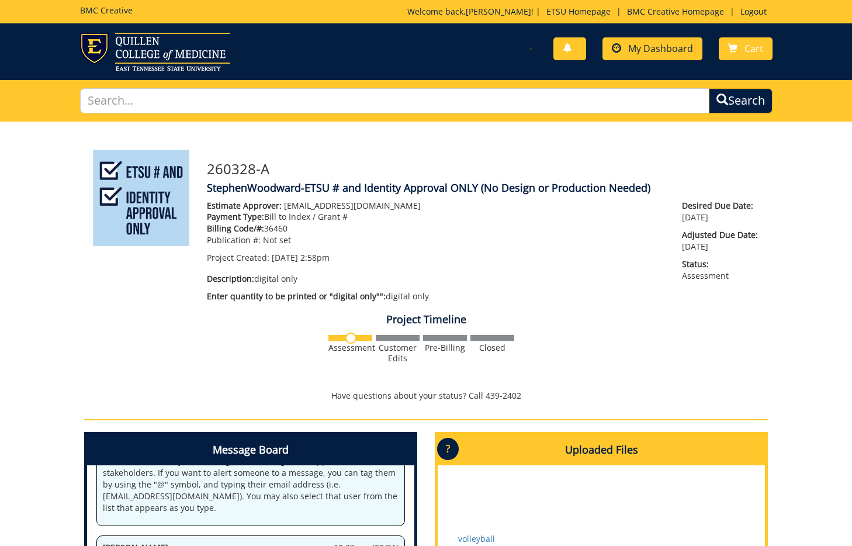
scroll to position [533, 0]
